Goal: Transaction & Acquisition: Purchase product/service

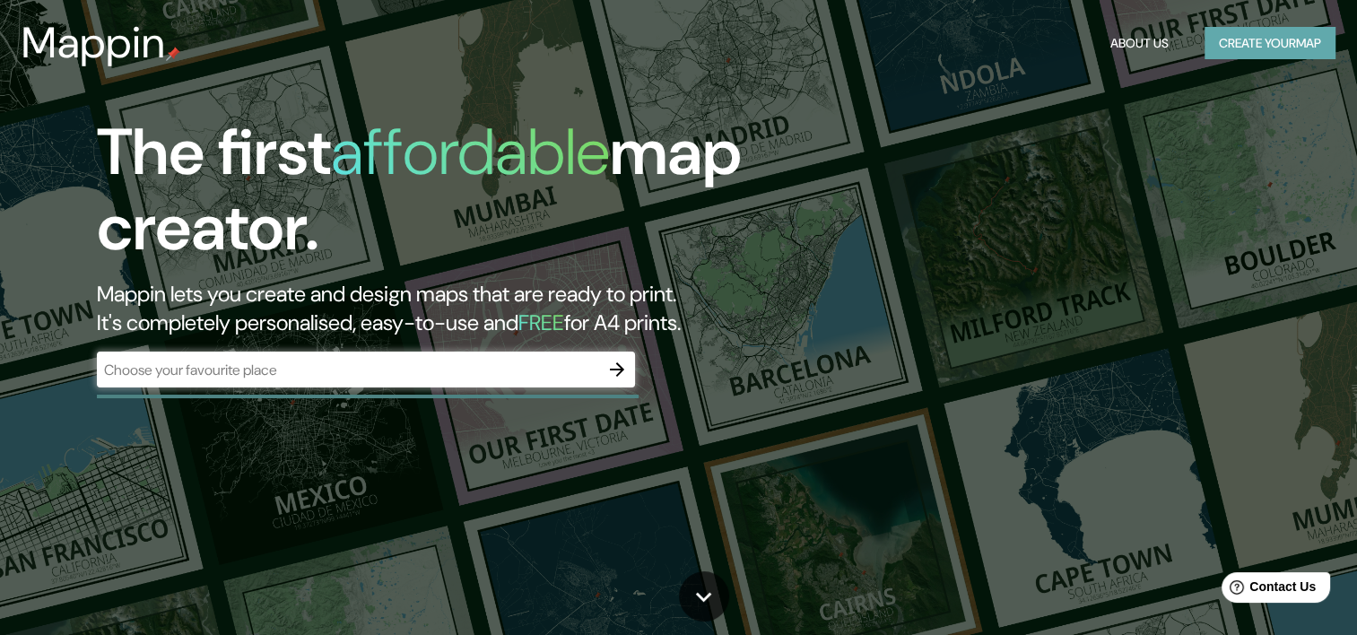
click at [1295, 41] on button "Create your map" at bounding box center [1270, 43] width 131 height 33
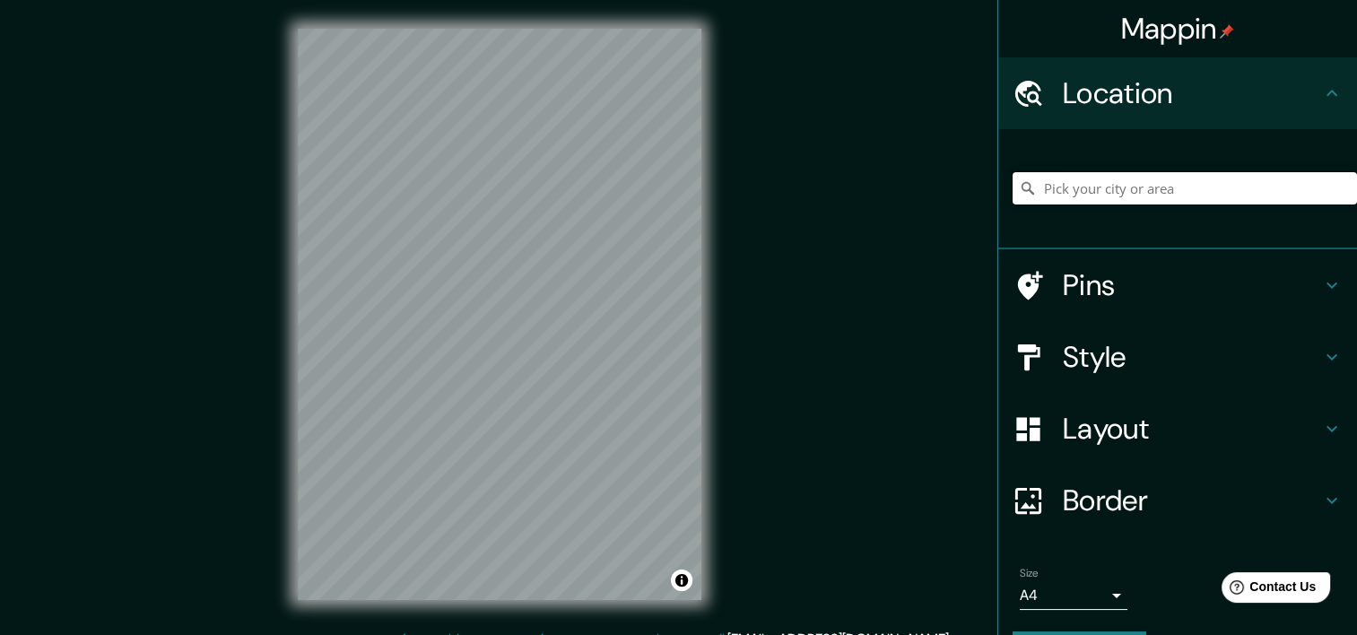
click at [1156, 204] on input "Pick your city or area" at bounding box center [1185, 188] width 344 height 32
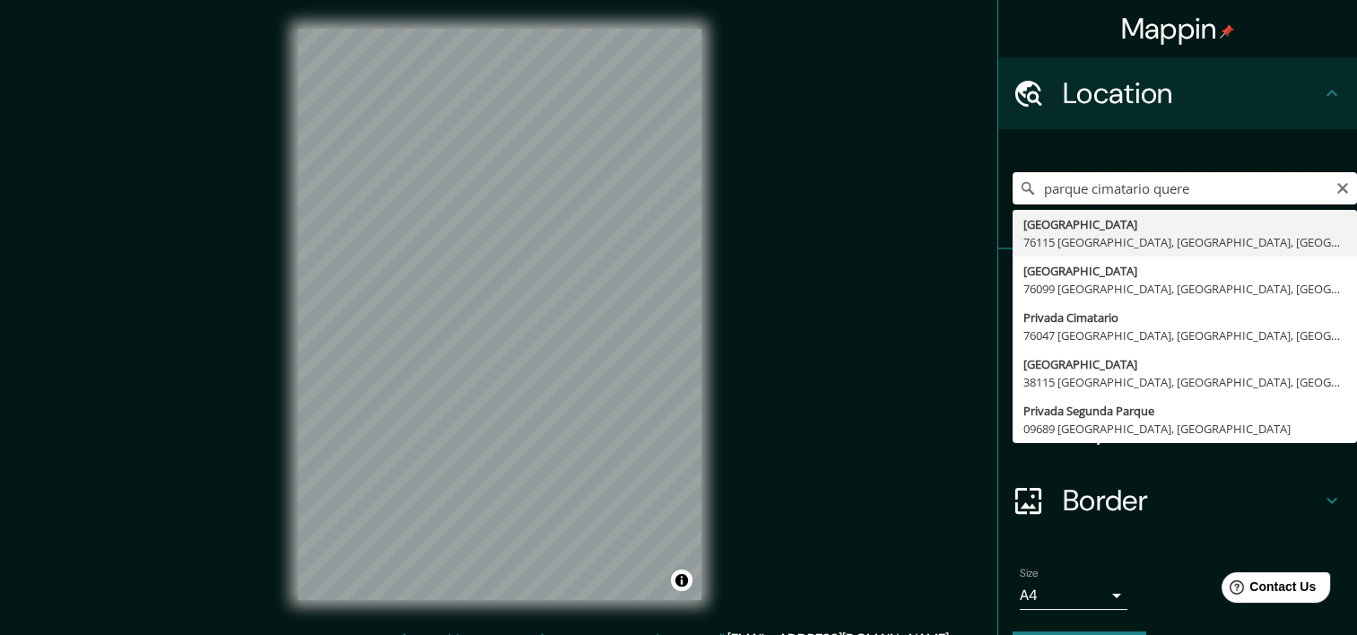
click at [1188, 193] on input "parque cimatario quere" at bounding box center [1185, 188] width 344 height 32
click at [1189, 193] on input "parque cimatario quere" at bounding box center [1185, 188] width 344 height 32
type input "Calle Libramiento Sur Poniente, 76087 [GEOGRAPHIC_DATA], [GEOGRAPHIC_DATA], [GE…"
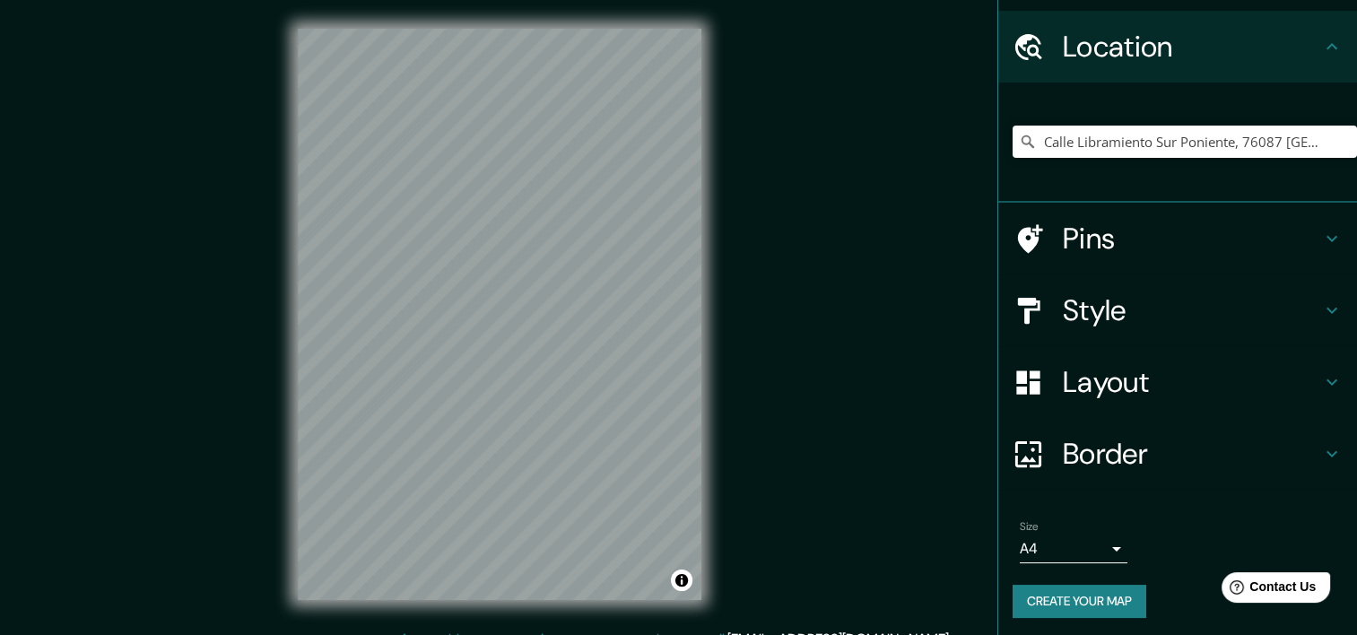
scroll to position [50, 0]
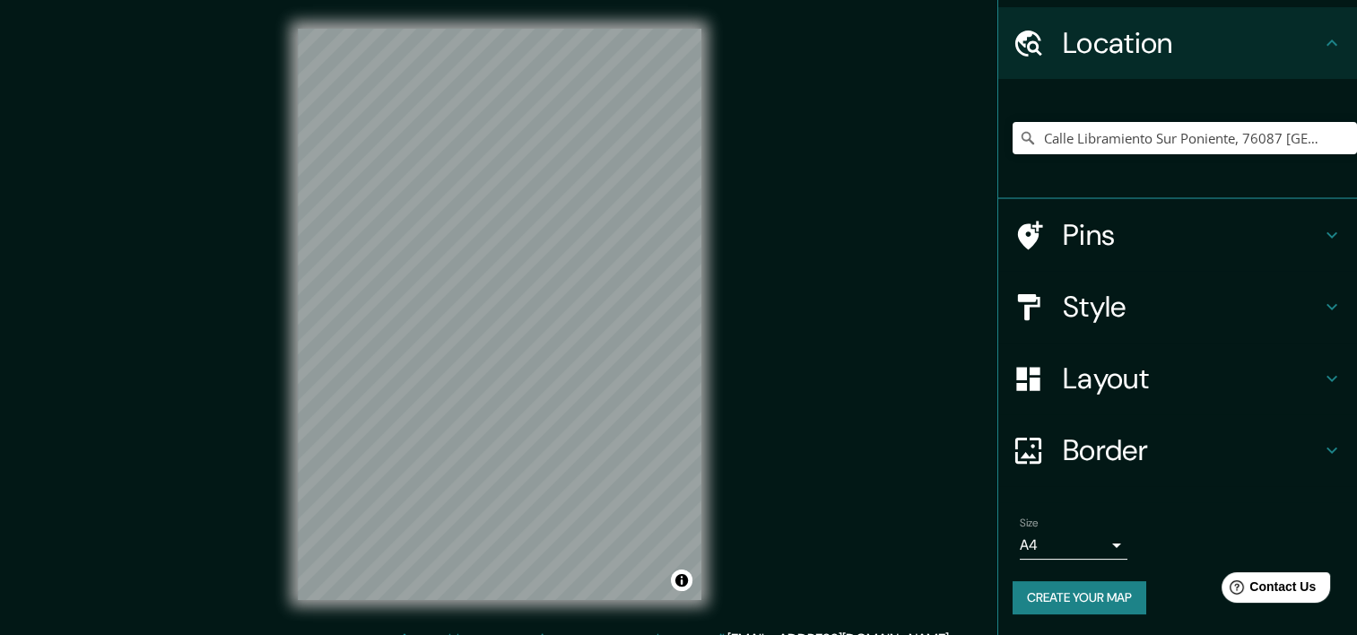
click at [1328, 236] on div "Pins" at bounding box center [1177, 235] width 359 height 72
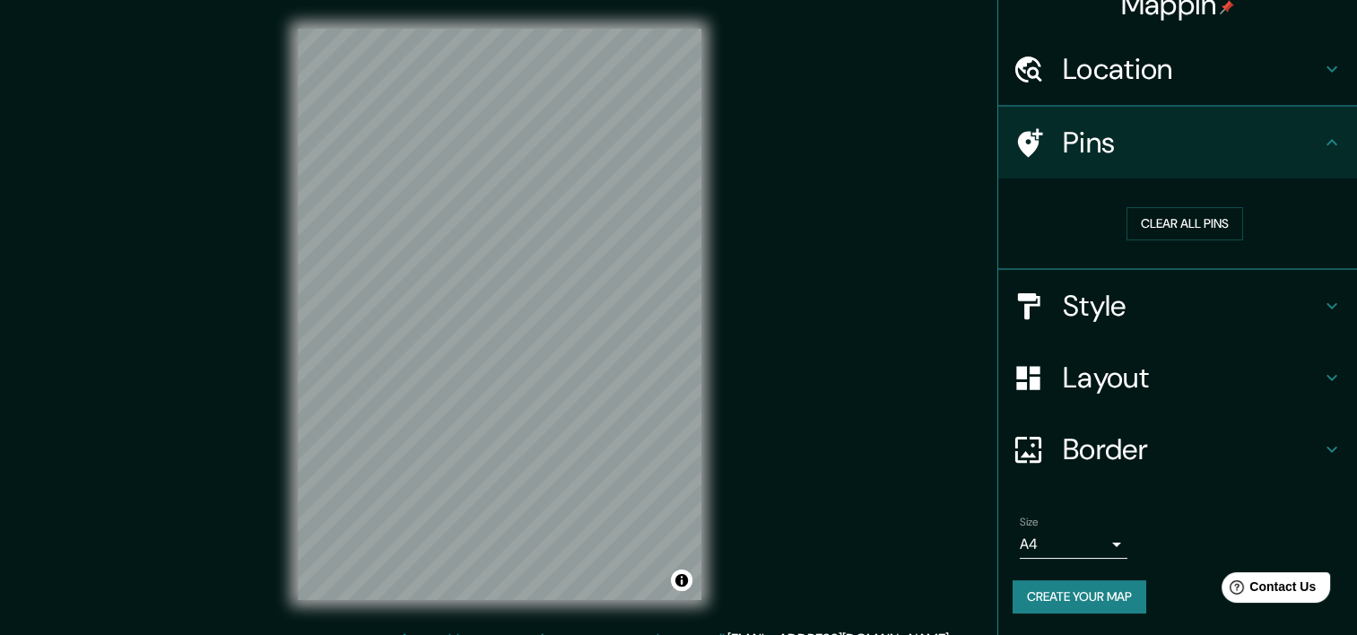
scroll to position [22, 0]
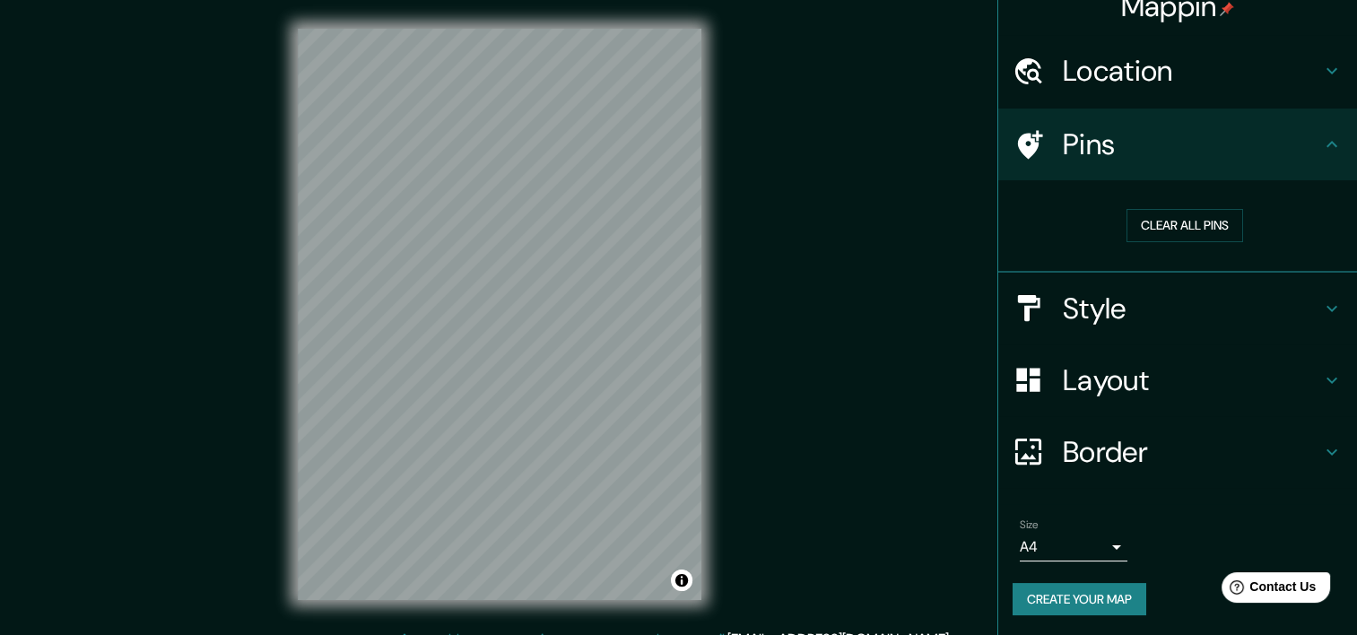
click at [1321, 140] on icon at bounding box center [1332, 145] width 22 height 22
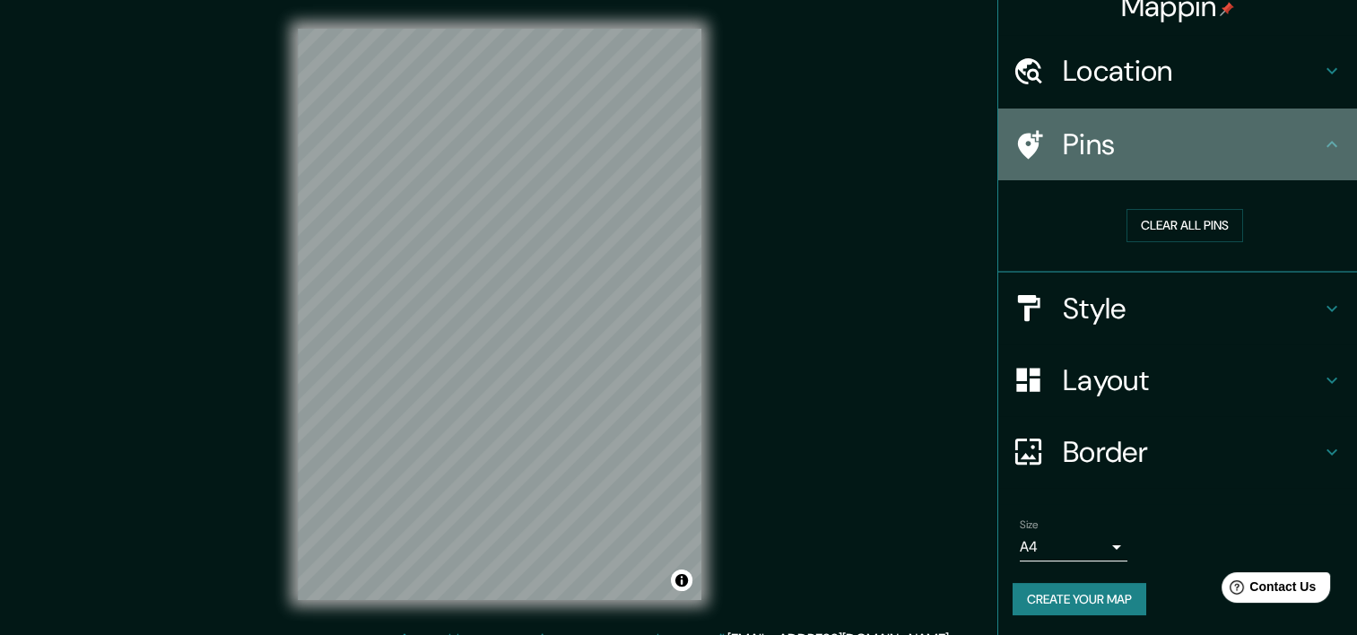
click at [1326, 136] on icon at bounding box center [1332, 145] width 22 height 22
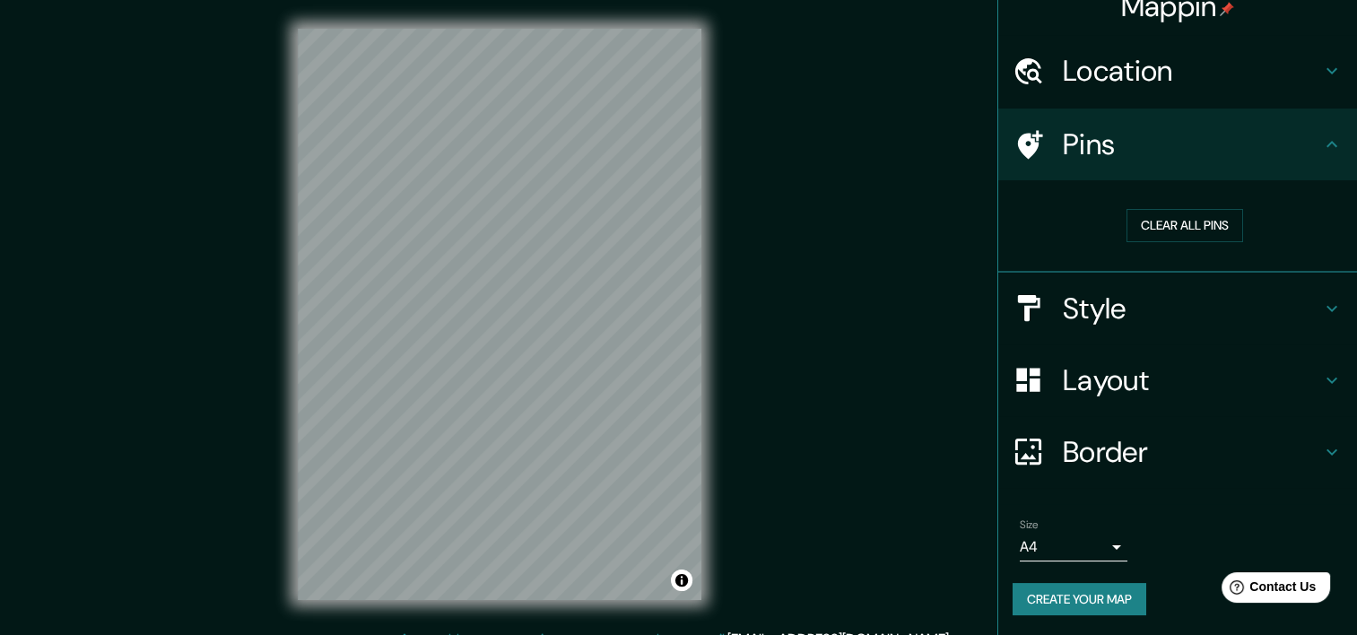
click at [1322, 88] on div "Location" at bounding box center [1177, 71] width 359 height 72
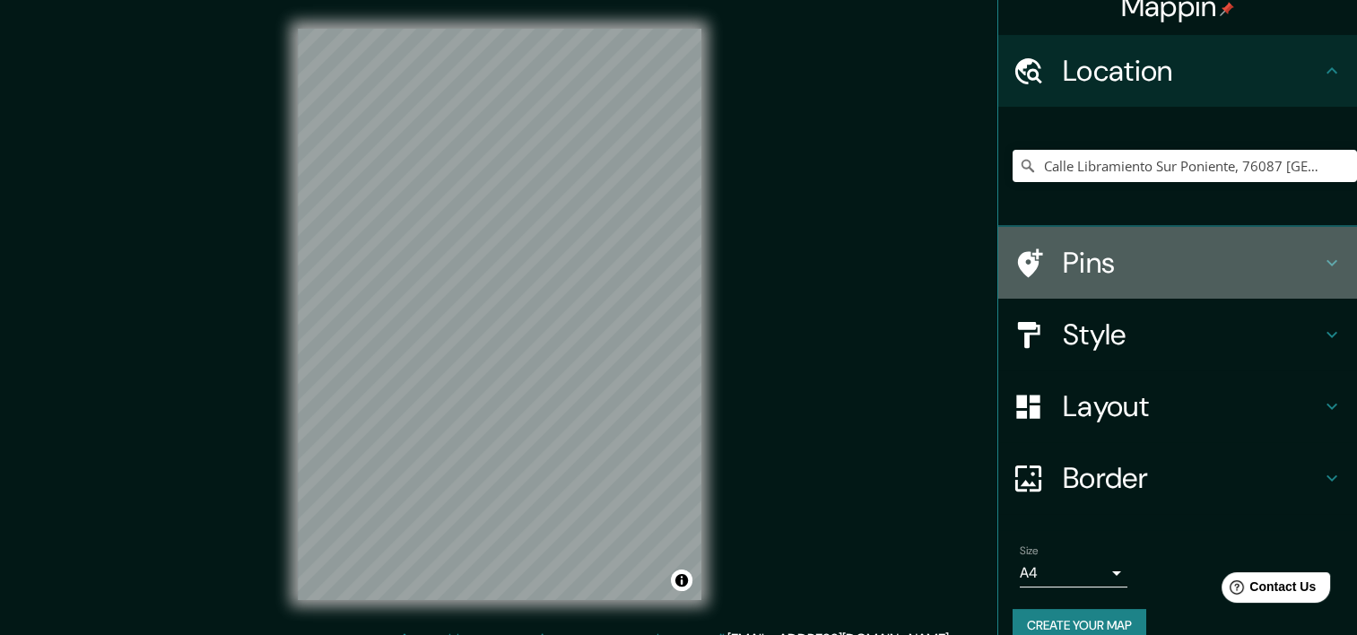
click at [1018, 252] on icon at bounding box center [1030, 262] width 25 height 29
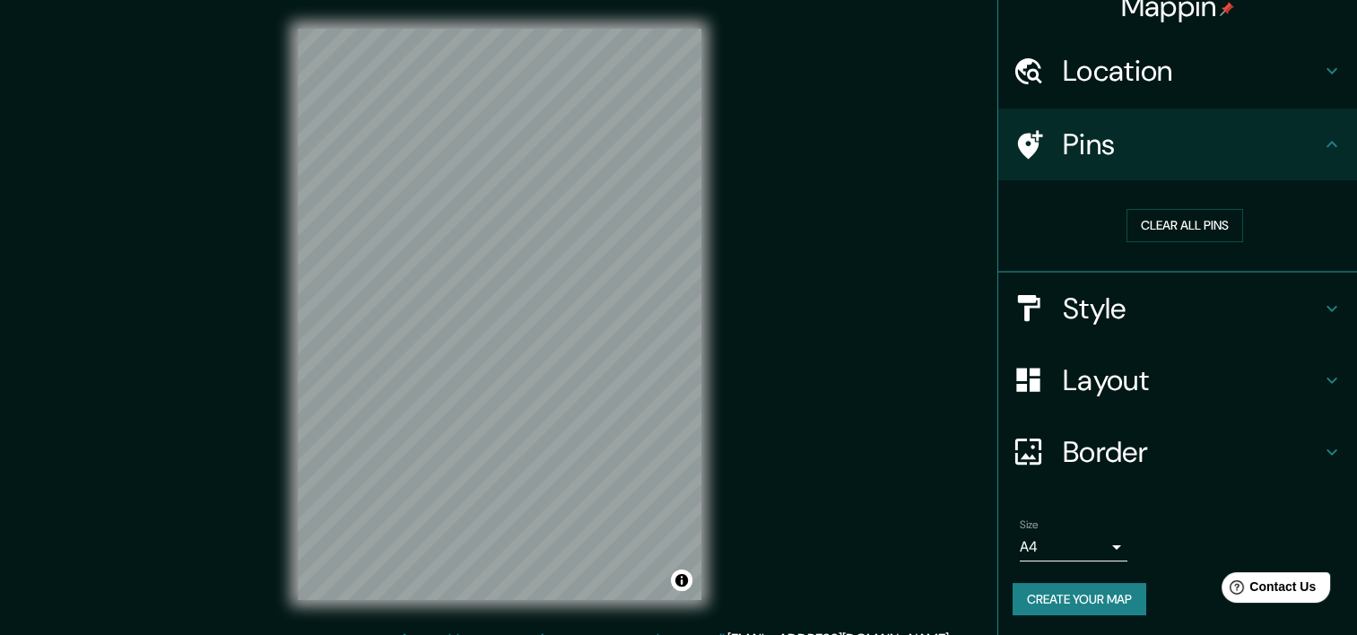
click at [1321, 140] on icon at bounding box center [1332, 145] width 22 height 22
click at [1103, 309] on h4 "Style" at bounding box center [1192, 309] width 258 height 36
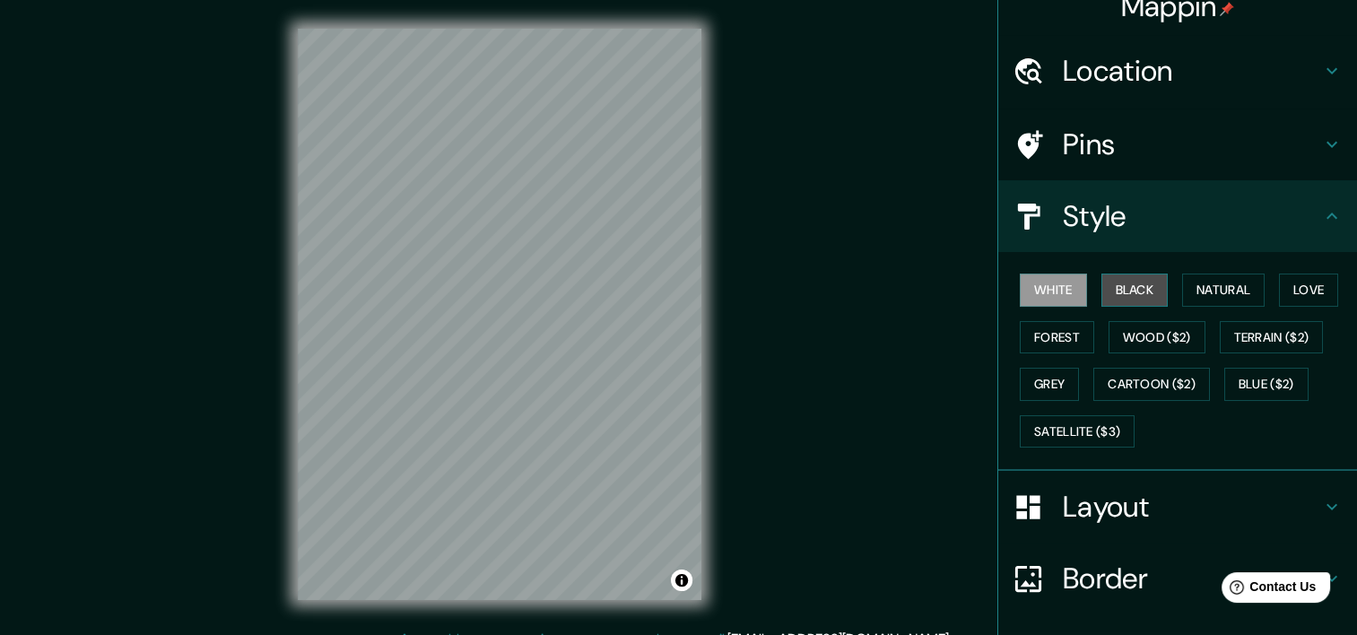
click at [1146, 288] on button "Black" at bounding box center [1134, 290] width 67 height 33
click at [1202, 298] on button "Natural" at bounding box center [1223, 290] width 83 height 33
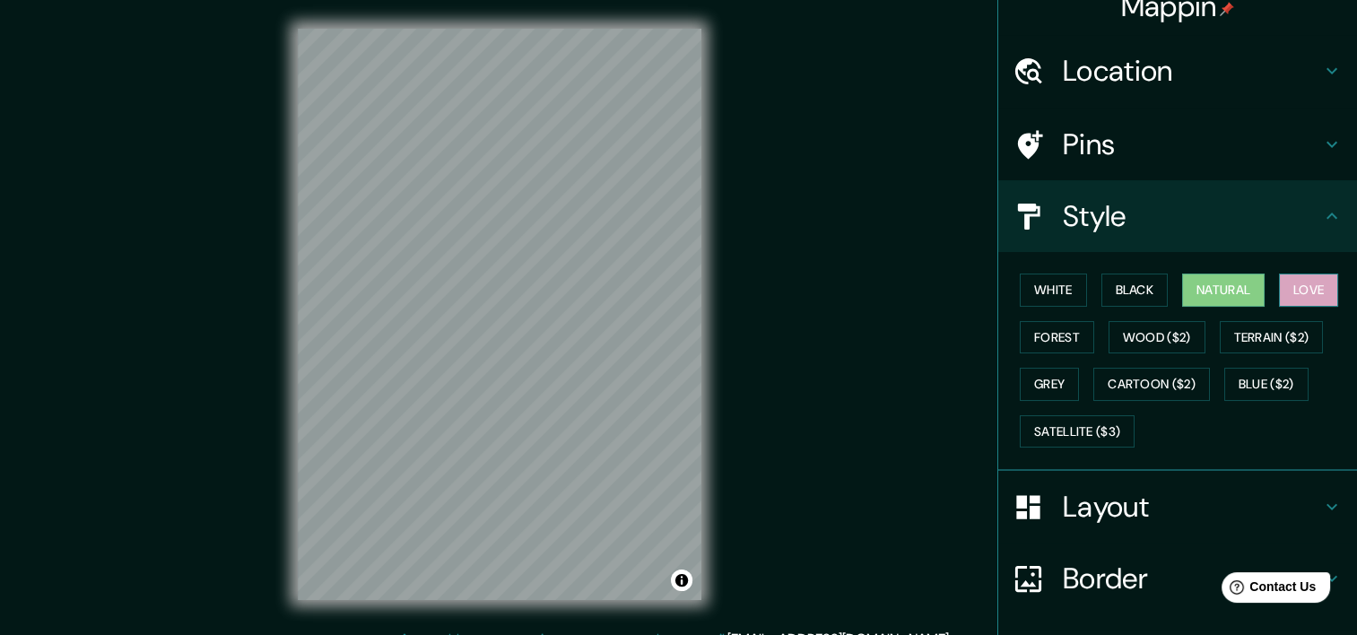
click at [1290, 298] on button "Love" at bounding box center [1308, 290] width 59 height 33
click at [1069, 327] on button "Forest" at bounding box center [1057, 337] width 74 height 33
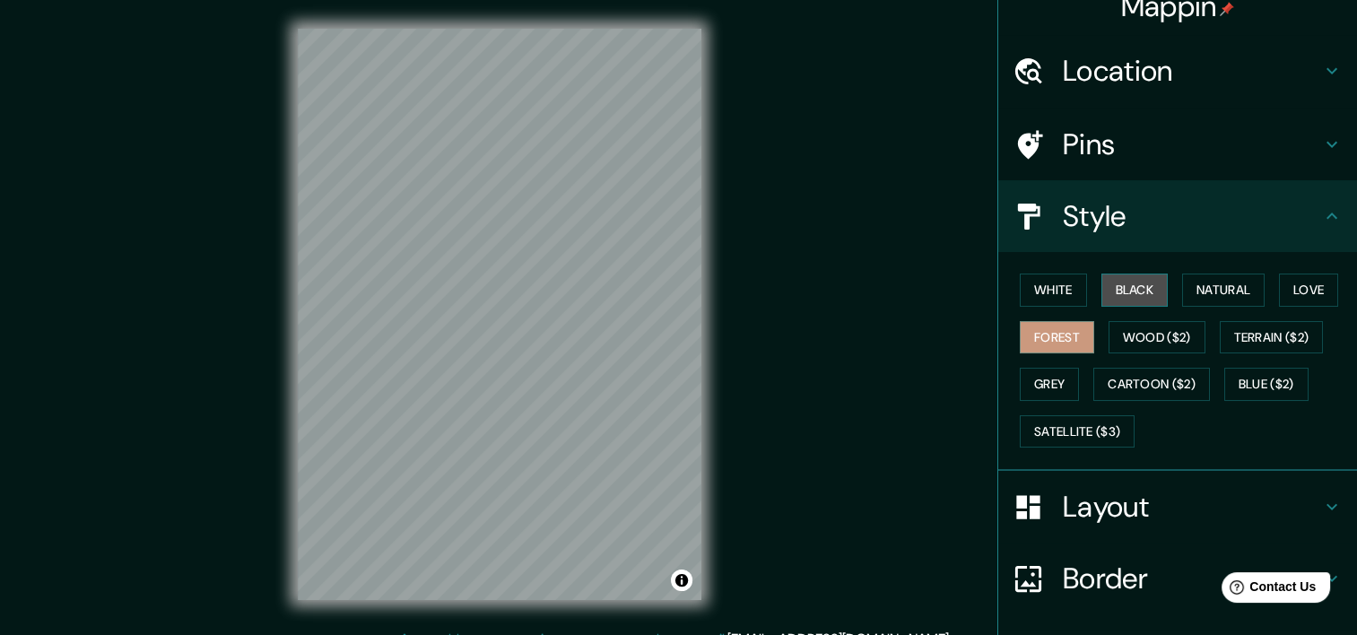
click at [1109, 284] on button "Black" at bounding box center [1134, 290] width 67 height 33
click at [1054, 291] on button "White" at bounding box center [1053, 290] width 67 height 33
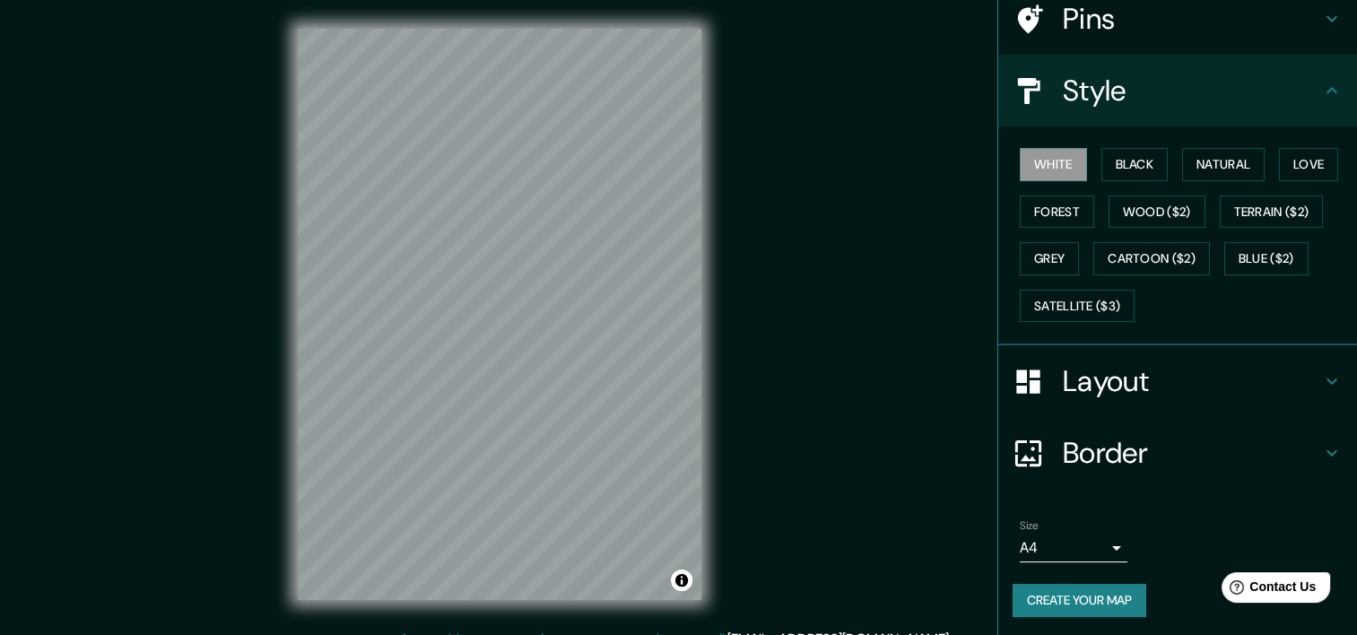
click at [1202, 374] on h4 "Layout" at bounding box center [1192, 381] width 258 height 36
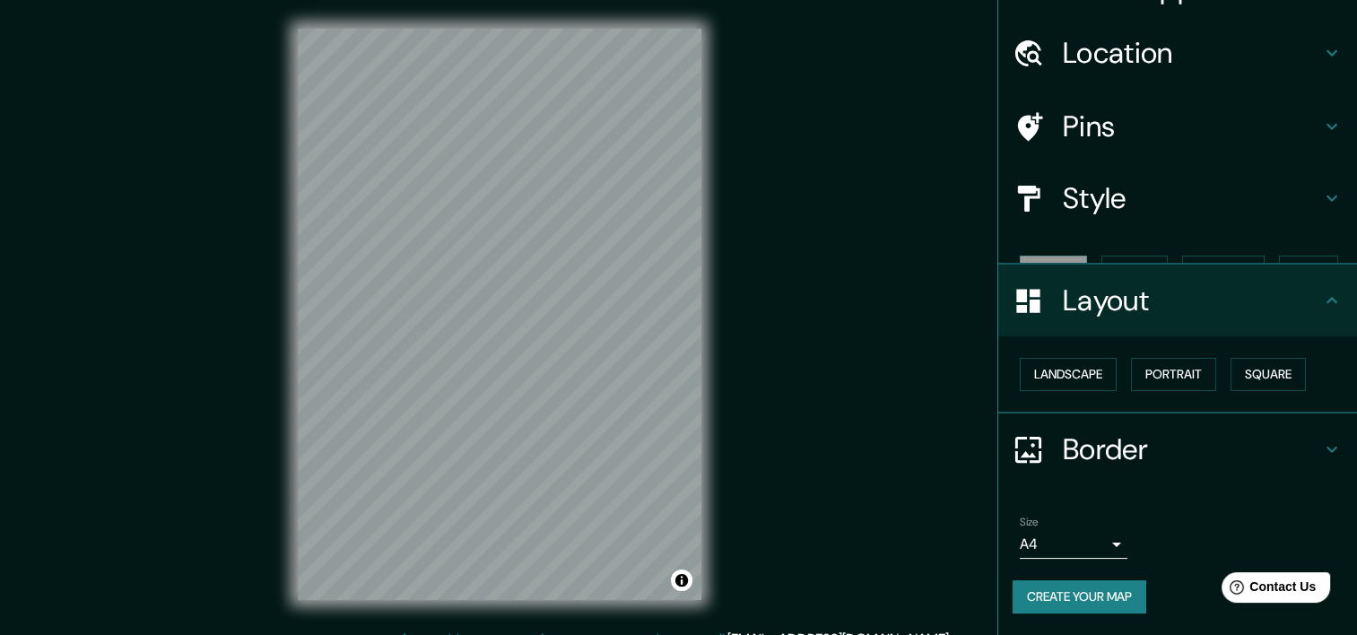
scroll to position [8, 0]
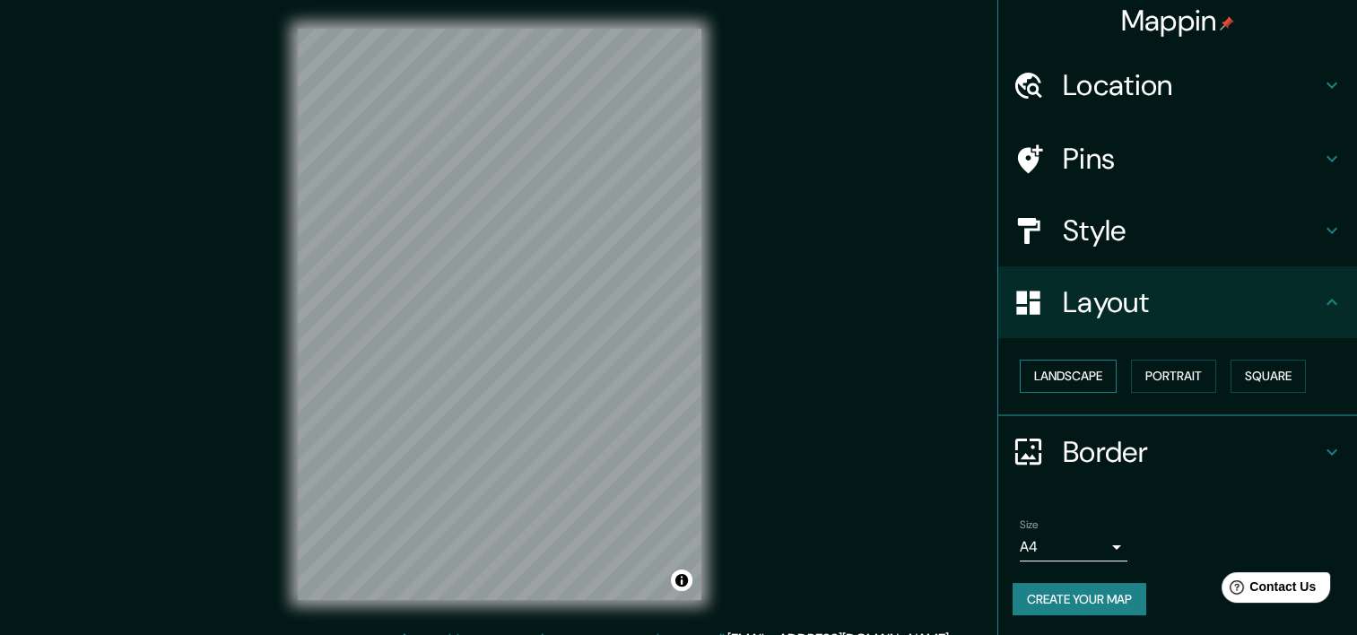
click at [1076, 376] on button "Landscape" at bounding box center [1068, 376] width 97 height 33
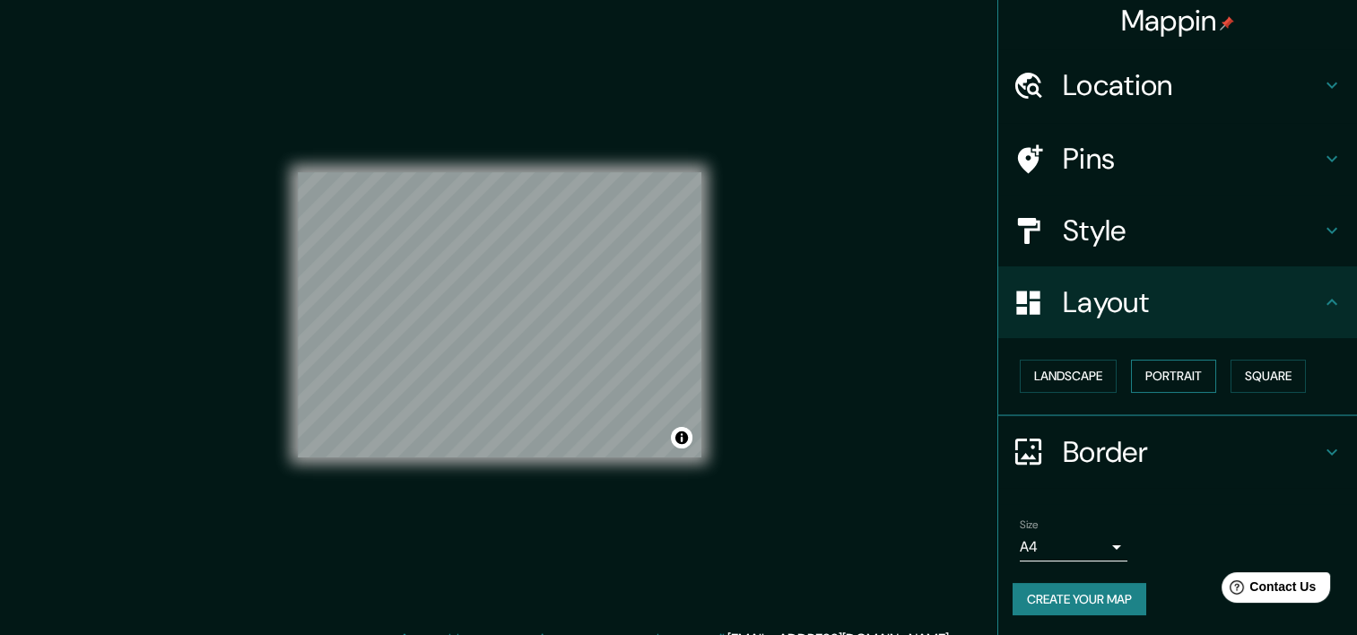
click at [1147, 378] on button "Portrait" at bounding box center [1173, 376] width 85 height 33
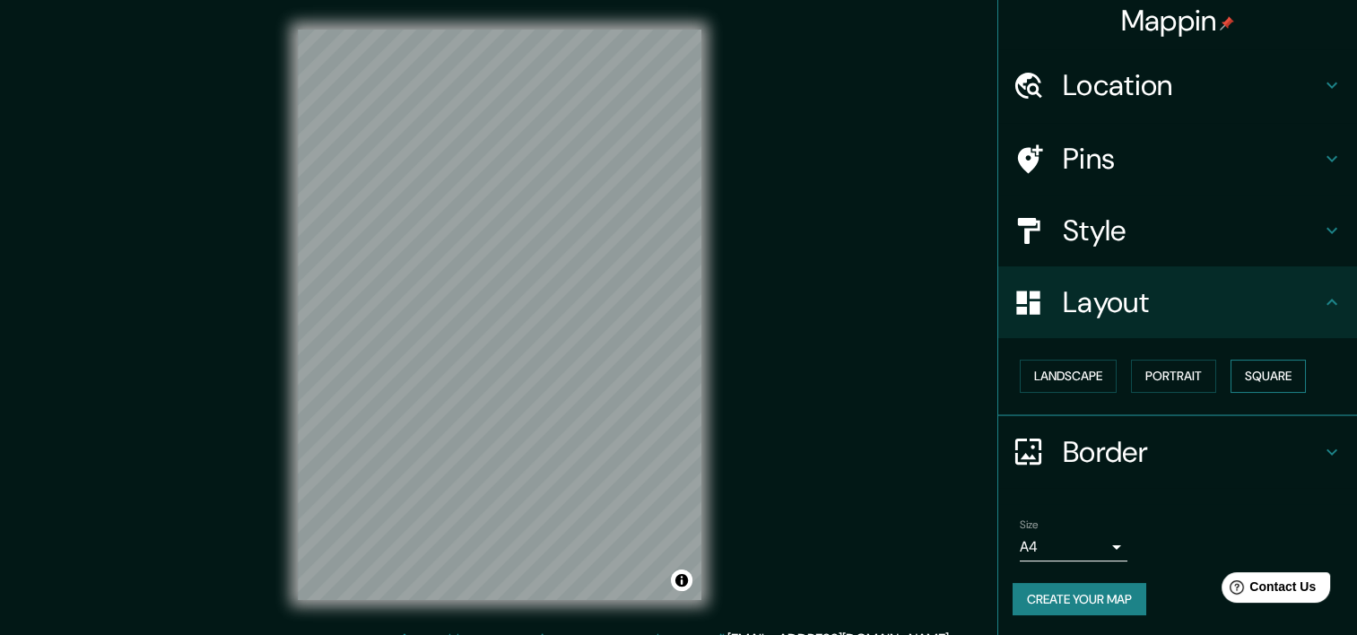
click at [1259, 377] on button "Square" at bounding box center [1268, 376] width 75 height 33
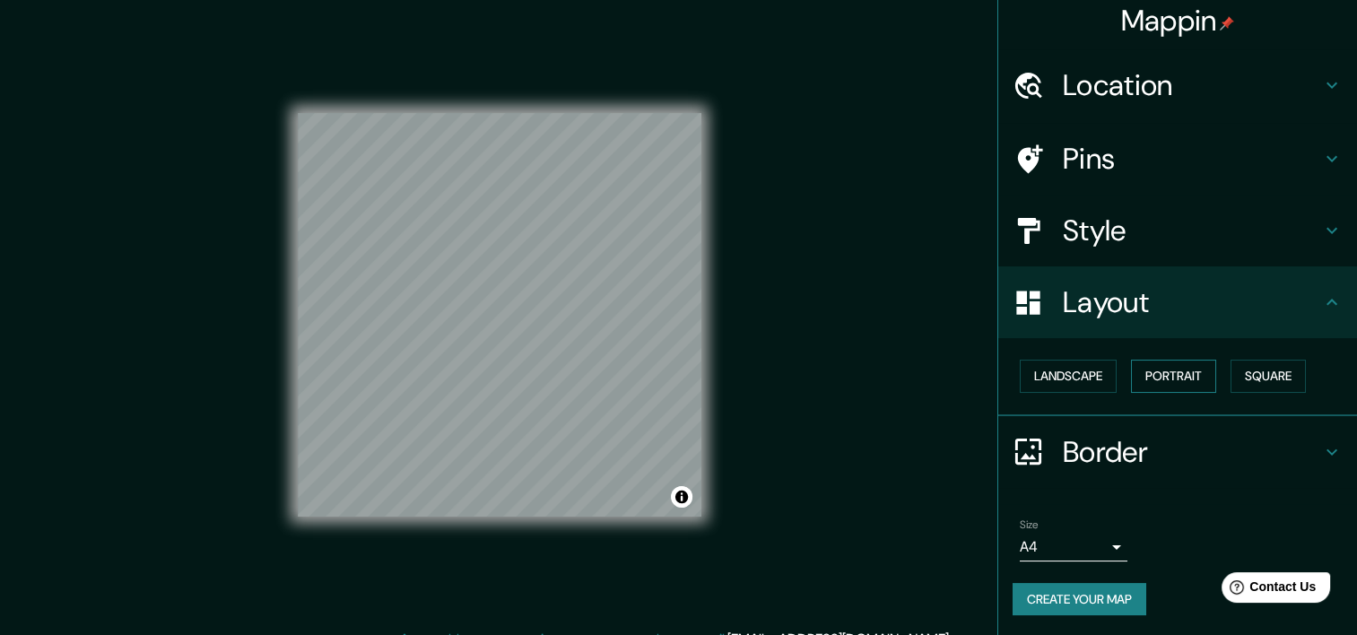
click at [1196, 374] on button "Portrait" at bounding box center [1173, 376] width 85 height 33
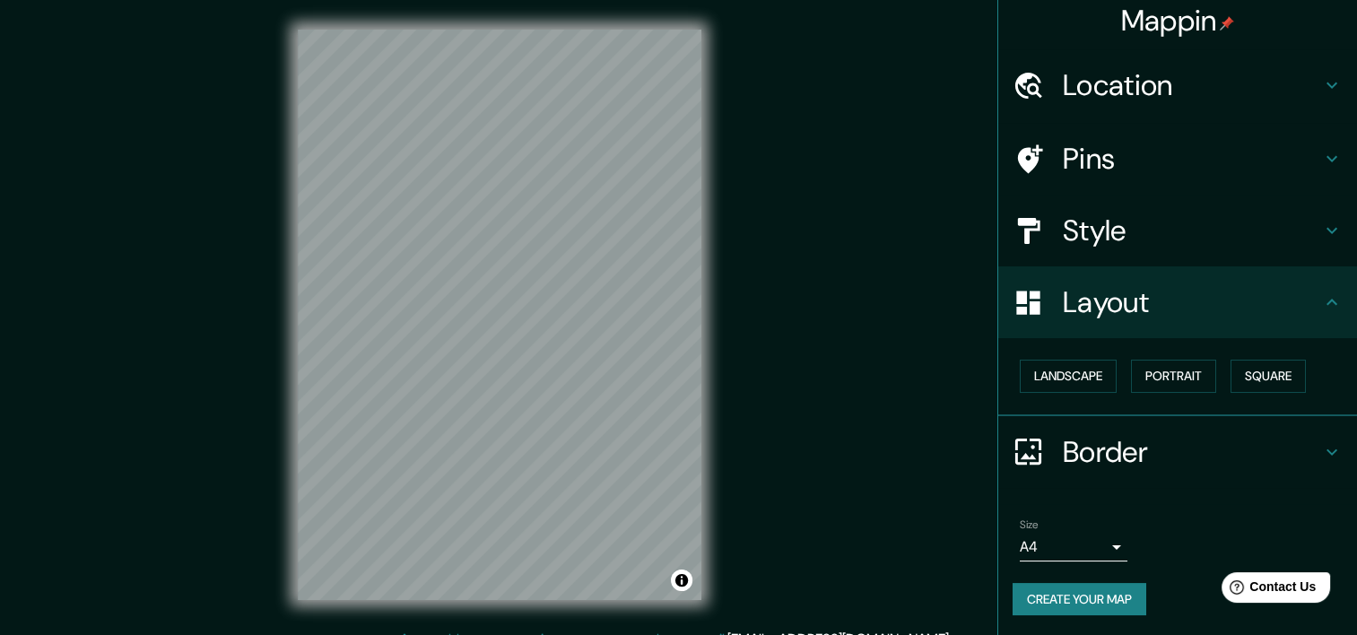
click at [1184, 438] on h4 "Border" at bounding box center [1192, 452] width 258 height 36
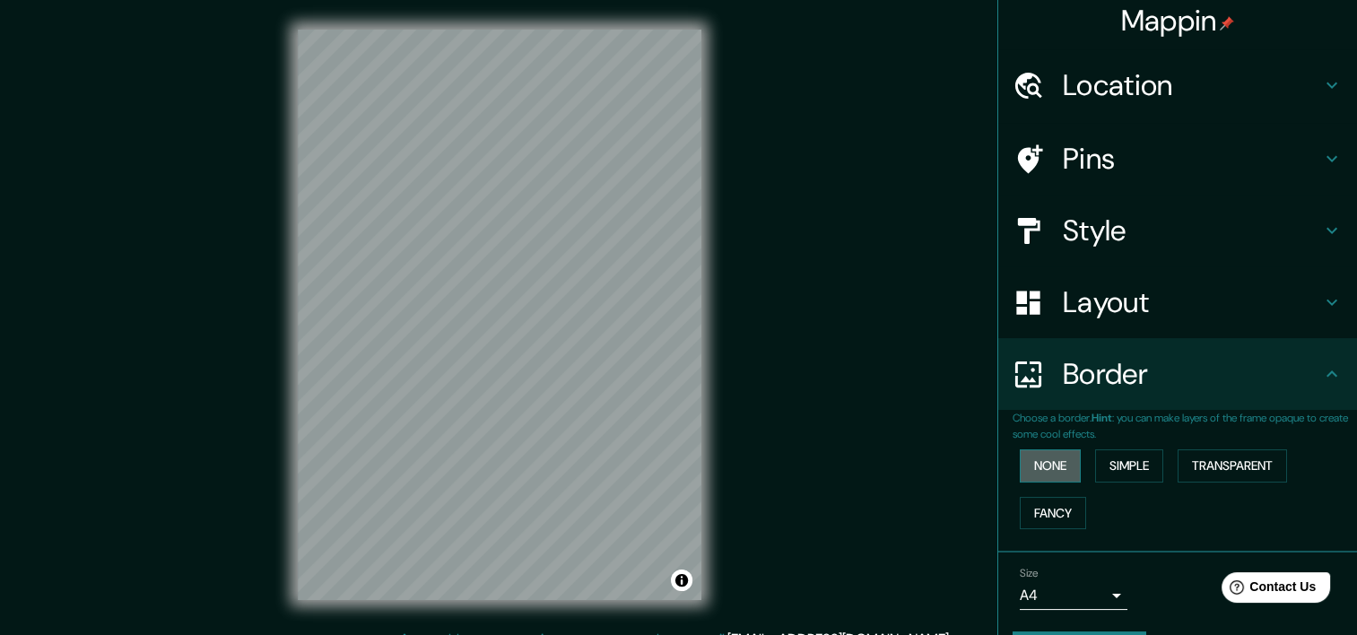
click at [1057, 464] on button "None" at bounding box center [1050, 465] width 61 height 33
click at [1095, 463] on button "Simple" at bounding box center [1129, 465] width 68 height 33
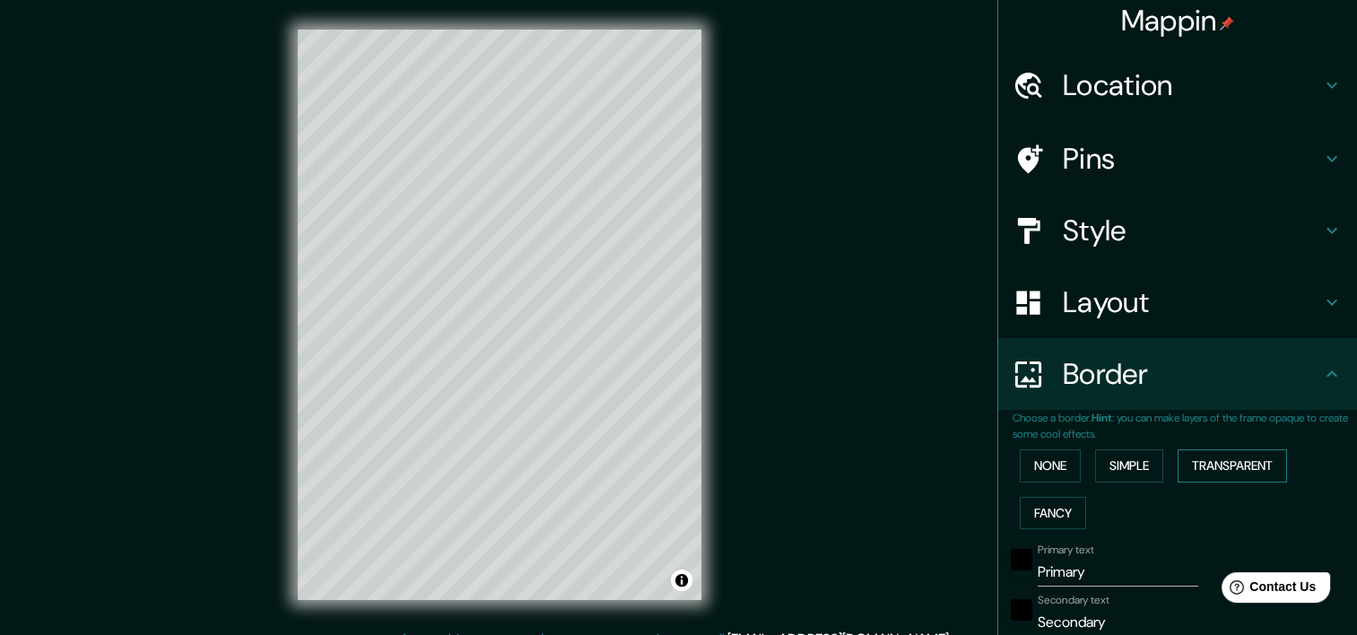
click at [1266, 468] on button "Transparent" at bounding box center [1232, 465] width 109 height 33
click at [1048, 503] on button "Fancy" at bounding box center [1053, 513] width 66 height 33
click at [1046, 480] on button "None" at bounding box center [1050, 465] width 61 height 33
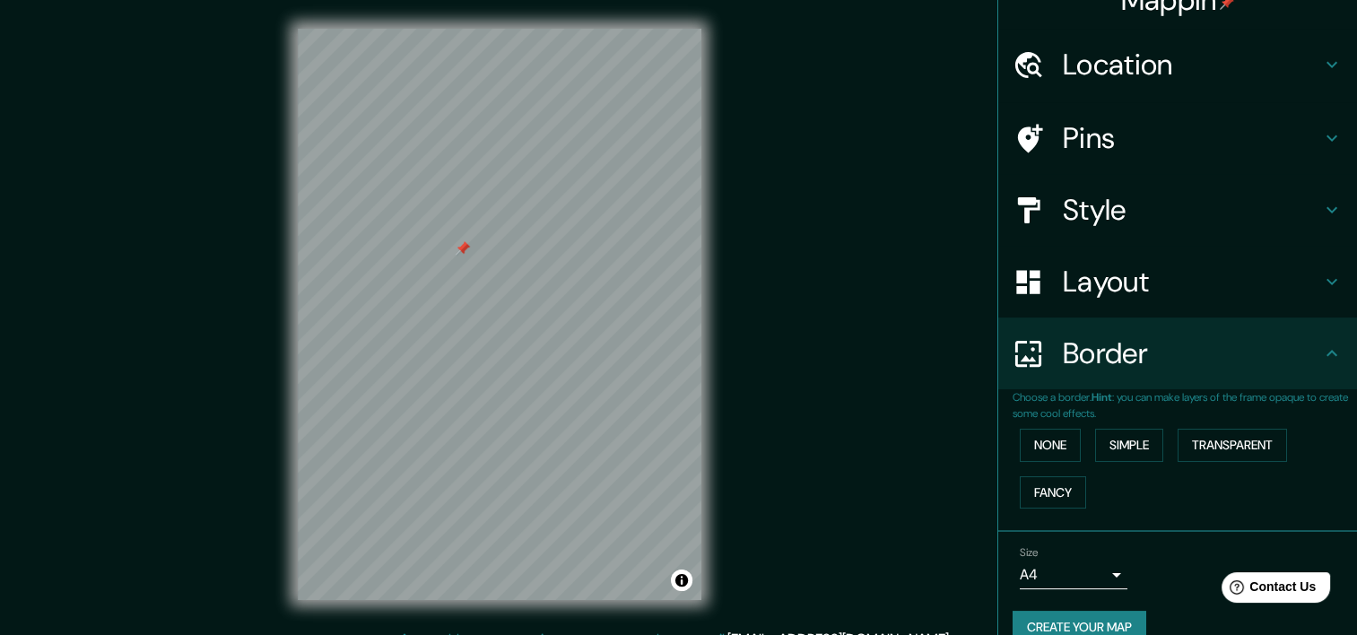
scroll to position [57, 0]
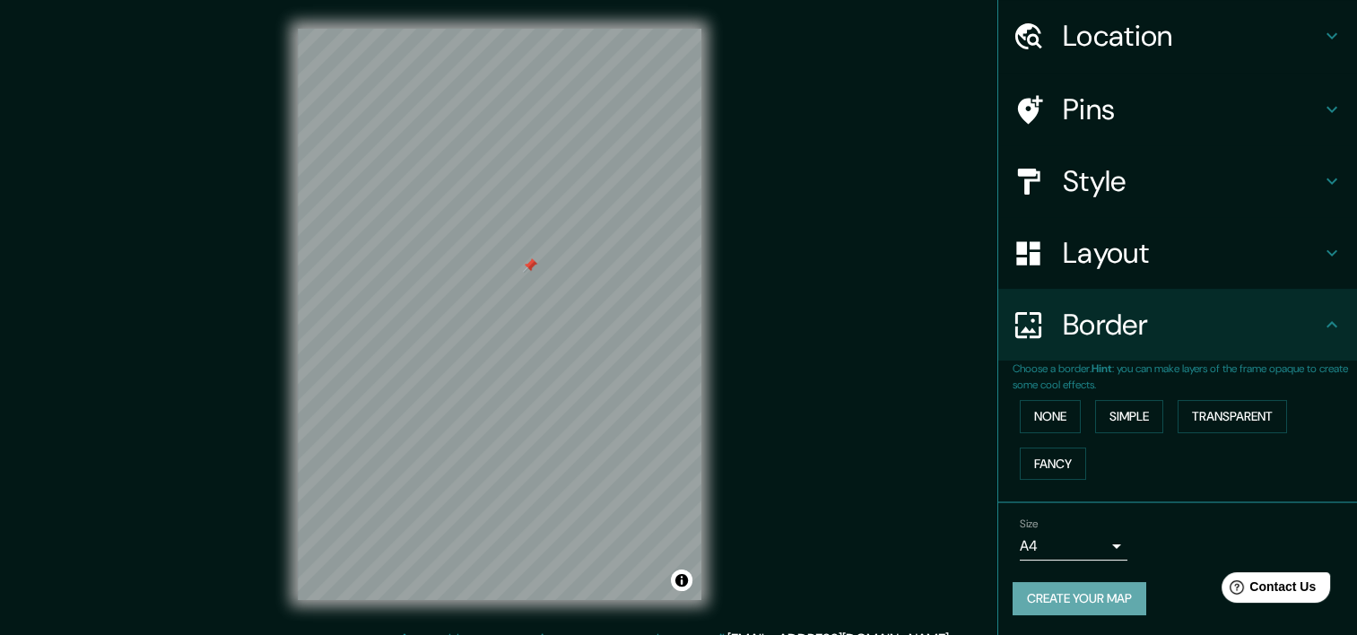
click at [1076, 598] on button "Create your map" at bounding box center [1080, 598] width 134 height 33
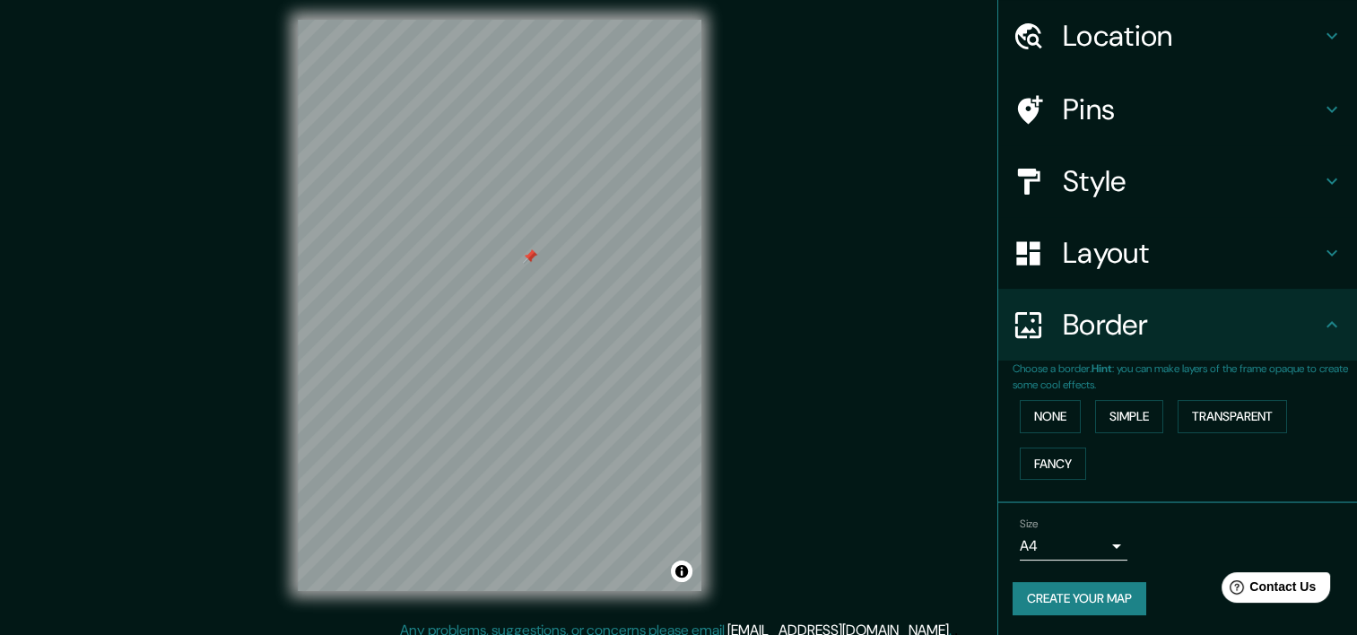
scroll to position [22, 0]
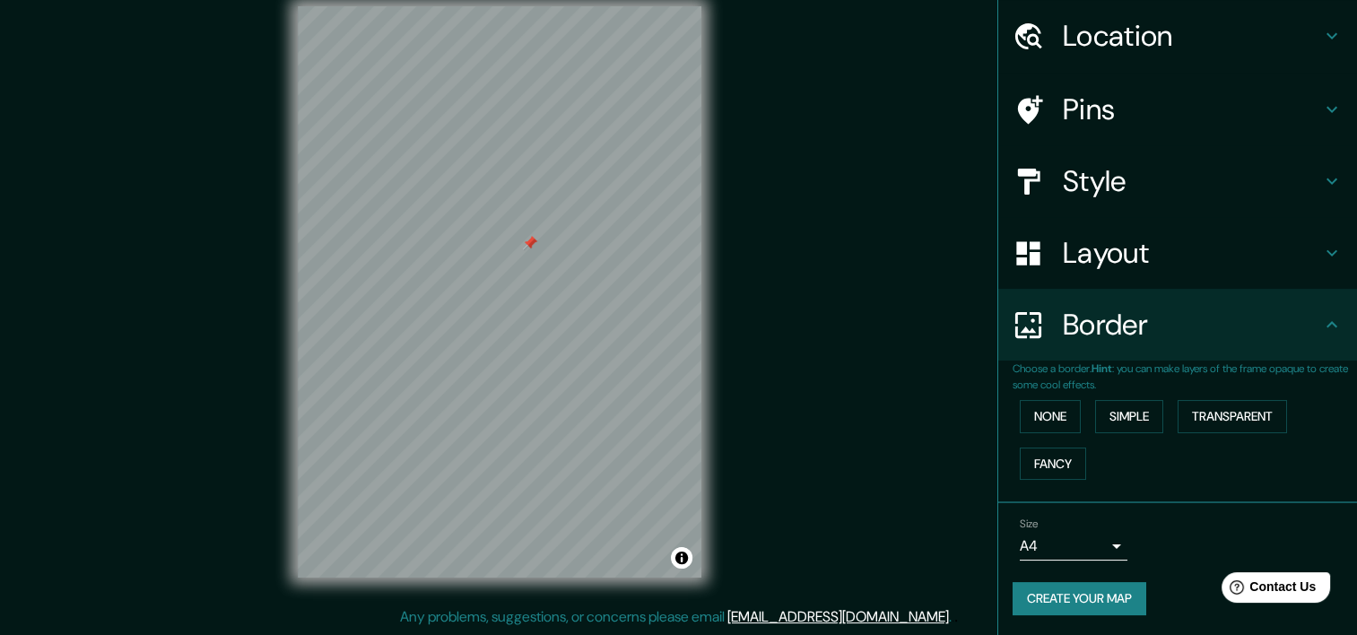
click at [1037, 598] on button "Create your map" at bounding box center [1080, 598] width 134 height 33
